Goal: Navigation & Orientation: Find specific page/section

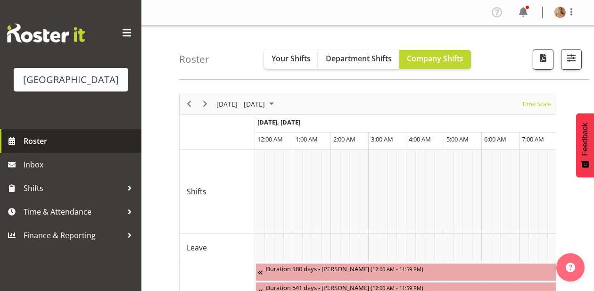
click at [52, 148] on span "Roster" at bounding box center [80, 141] width 113 height 14
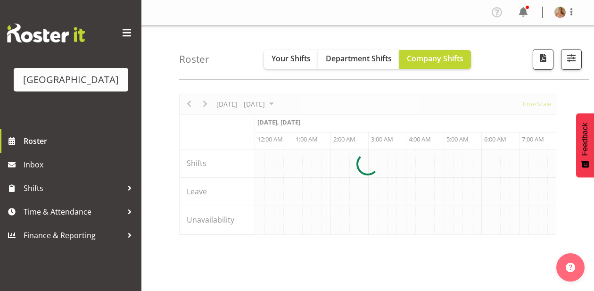
scroll to position [0, 2713]
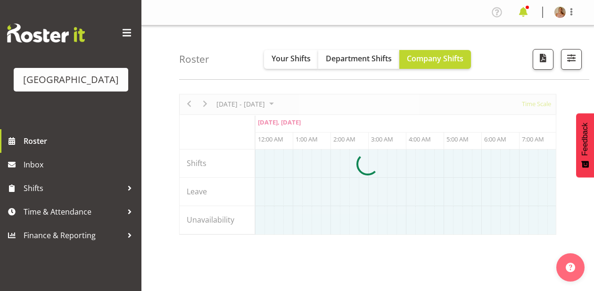
click at [523, 5] on span at bounding box center [522, 12] width 15 height 15
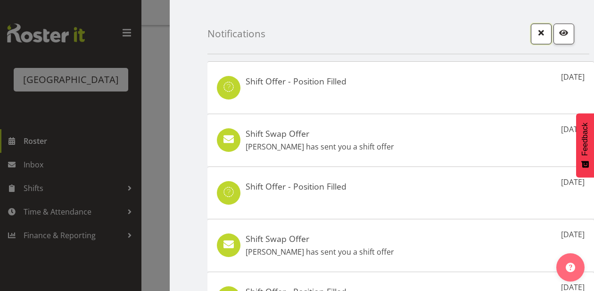
click at [537, 33] on span "button" at bounding box center [541, 32] width 12 height 12
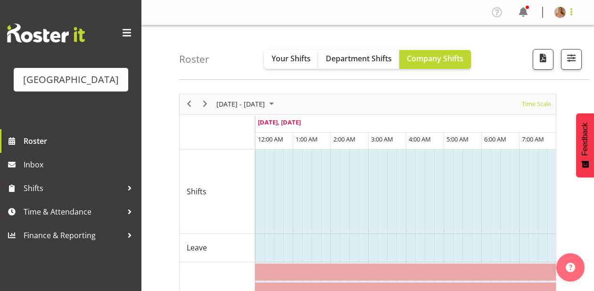
click at [565, 14] on span at bounding box center [570, 11] width 11 height 11
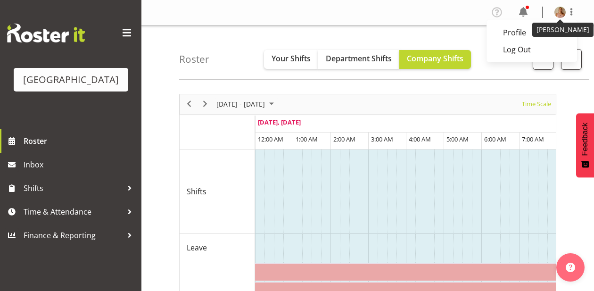
click at [556, 12] on img at bounding box center [559, 12] width 11 height 11
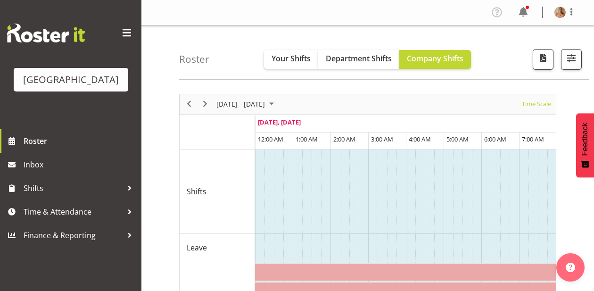
click at [556, 12] on img at bounding box center [559, 12] width 11 height 11
click at [559, 13] on img at bounding box center [559, 12] width 11 height 11
click at [550, 15] on div "Profile Log Out" at bounding box center [536, 13] width 95 height 16
click at [556, 15] on img at bounding box center [559, 12] width 11 height 11
click at [518, 41] on link "Log Out" at bounding box center [531, 49] width 90 height 17
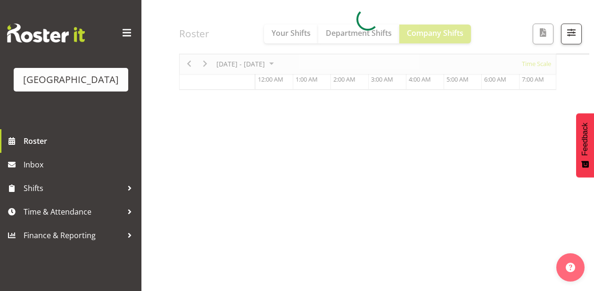
scroll to position [172, 0]
